Goal: Transaction & Acquisition: Download file/media

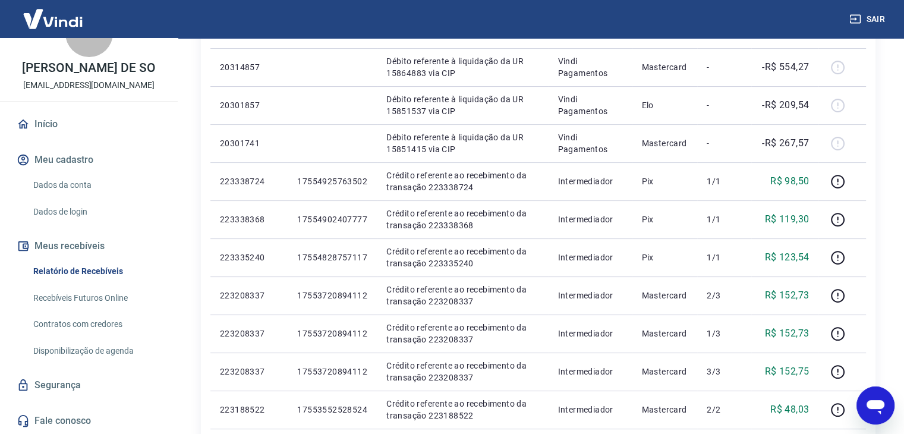
scroll to position [238, 0]
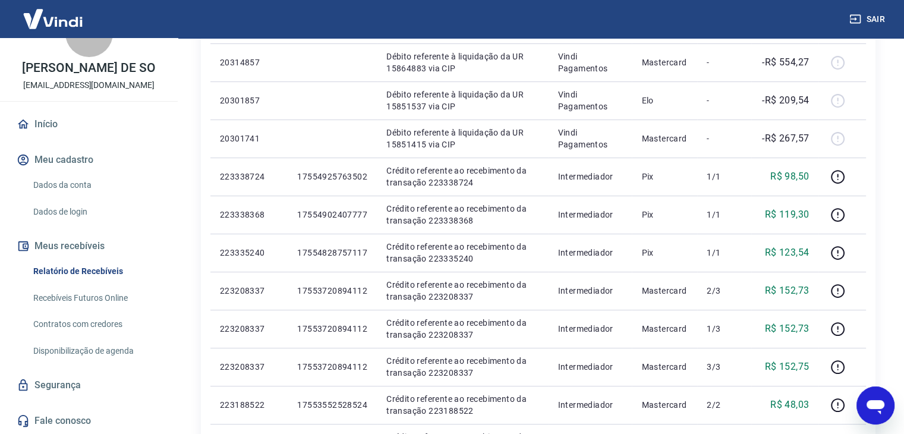
click at [136, 348] on link "Disponibilização de agenda" at bounding box center [96, 351] width 135 height 24
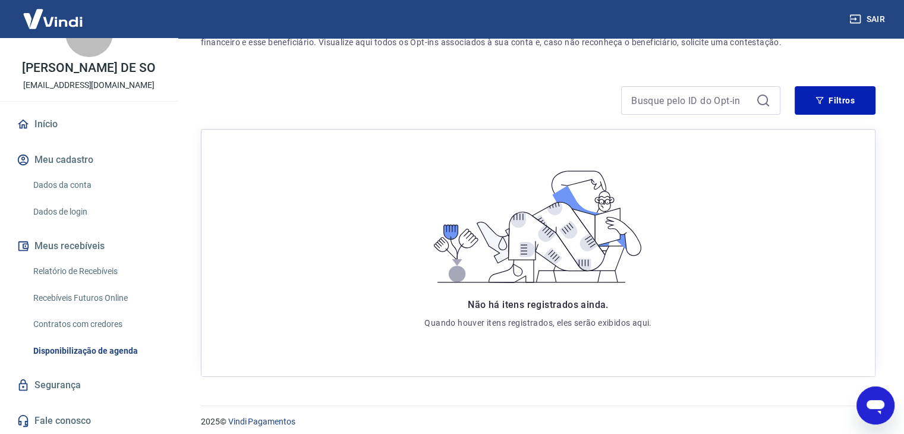
scroll to position [140, 0]
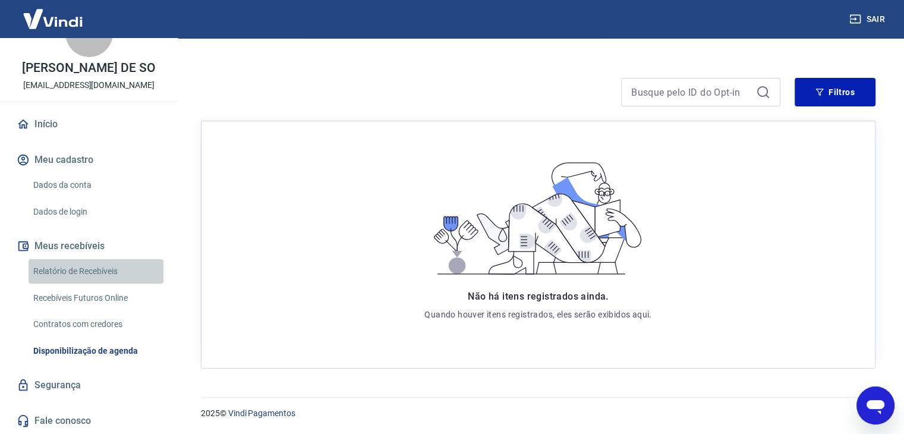
click at [126, 276] on link "Relatório de Recebíveis" at bounding box center [96, 271] width 135 height 24
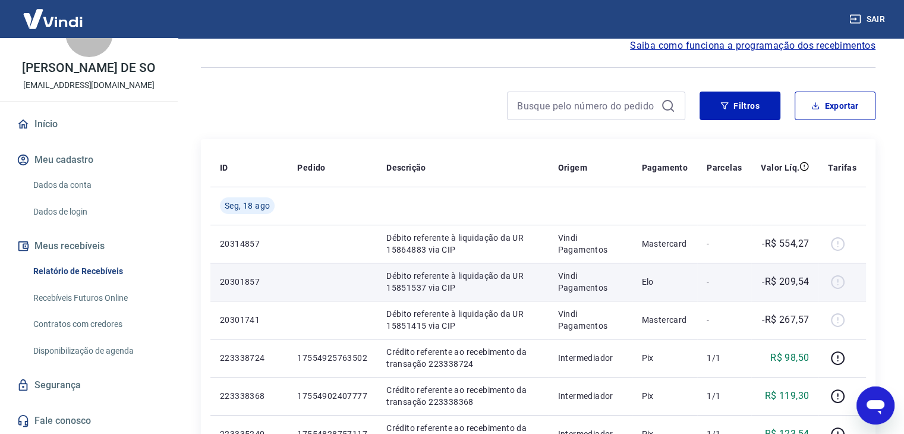
scroll to position [59, 0]
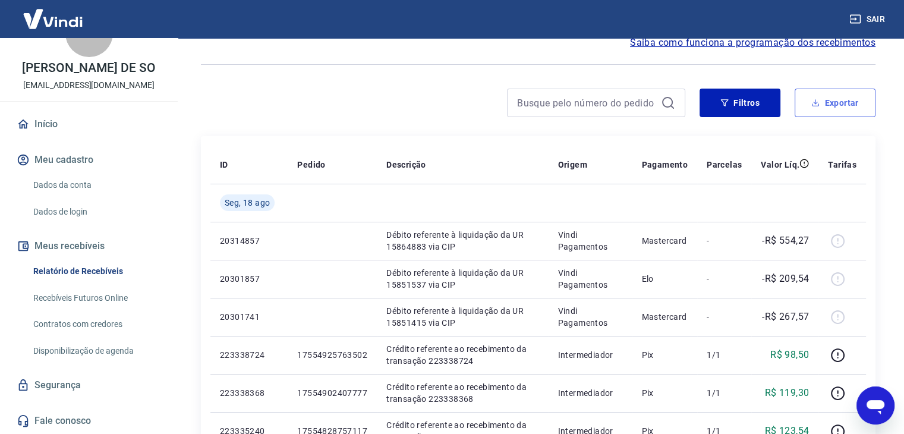
click at [834, 105] on button "Exportar" at bounding box center [835, 103] width 81 height 29
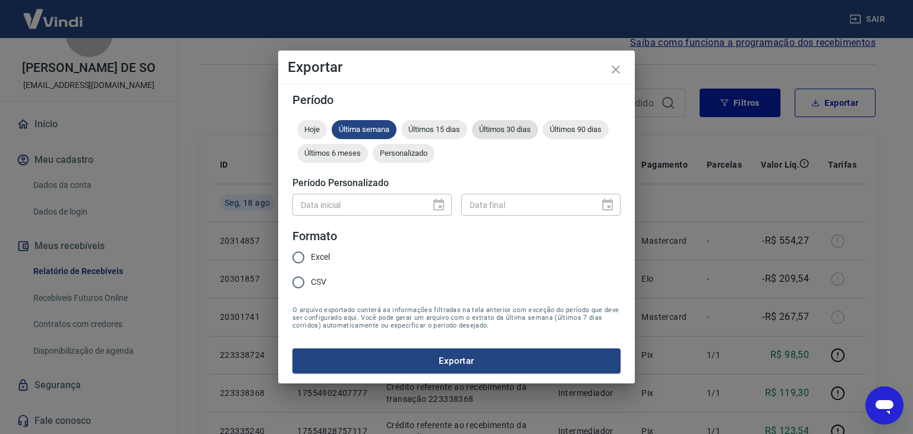
click at [524, 134] on div "Últimos 30 dias" at bounding box center [505, 129] width 66 height 19
drag, startPoint x: 295, startPoint y: 256, endPoint x: 313, endPoint y: 267, distance: 20.8
click at [296, 256] on input "Excel" at bounding box center [298, 257] width 25 height 25
radio input "true"
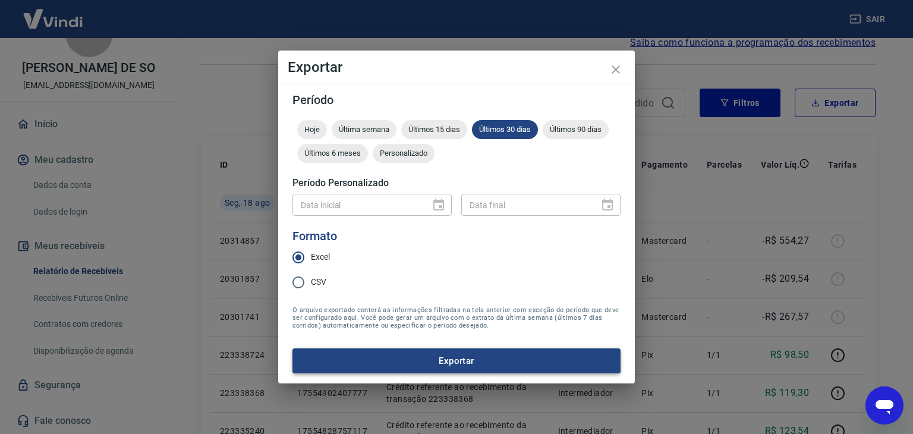
click at [410, 359] on button "Exportar" at bounding box center [456, 360] width 328 height 25
